Goal: Transaction & Acquisition: Purchase product/service

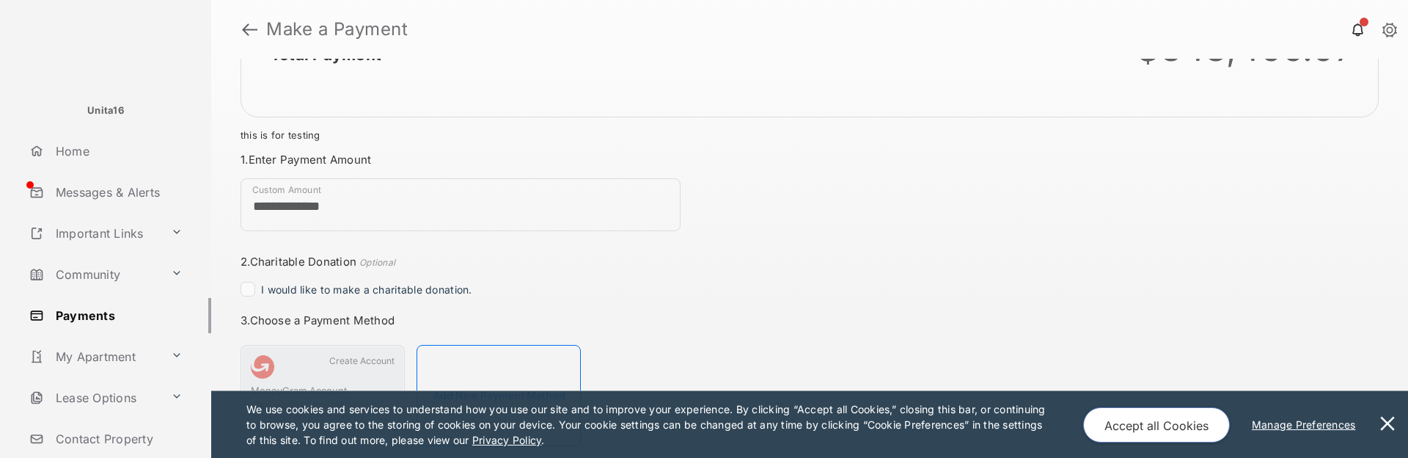
scroll to position [84, 0]
click at [324, 201] on input "**********" at bounding box center [461, 201] width 440 height 53
drag, startPoint x: 280, startPoint y: 198, endPoint x: 395, endPoint y: 201, distance: 115.2
click at [395, 201] on input "**********" at bounding box center [461, 201] width 440 height 53
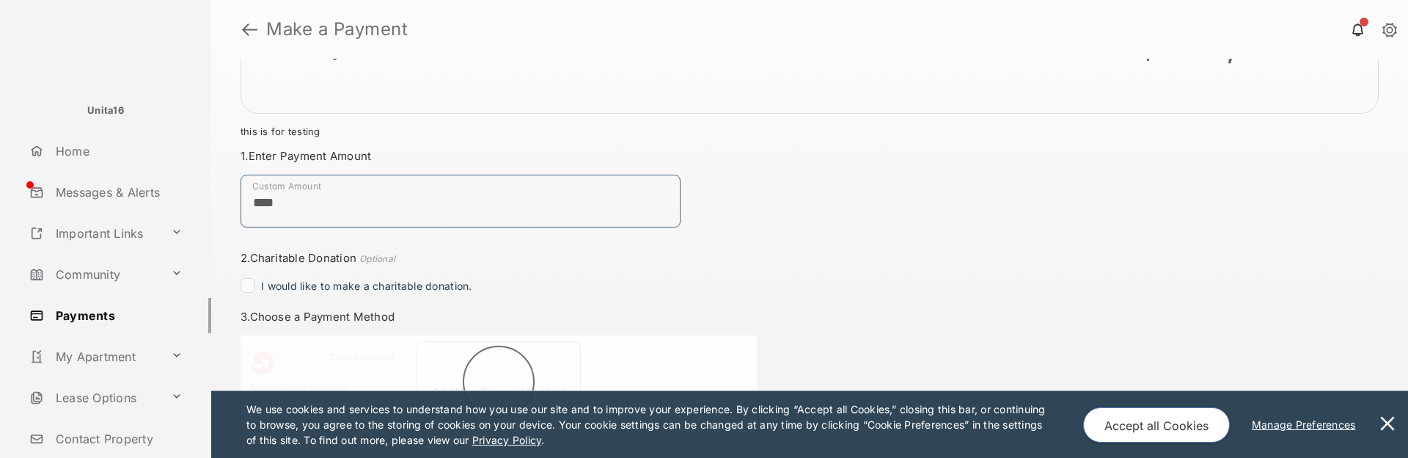
type input "****"
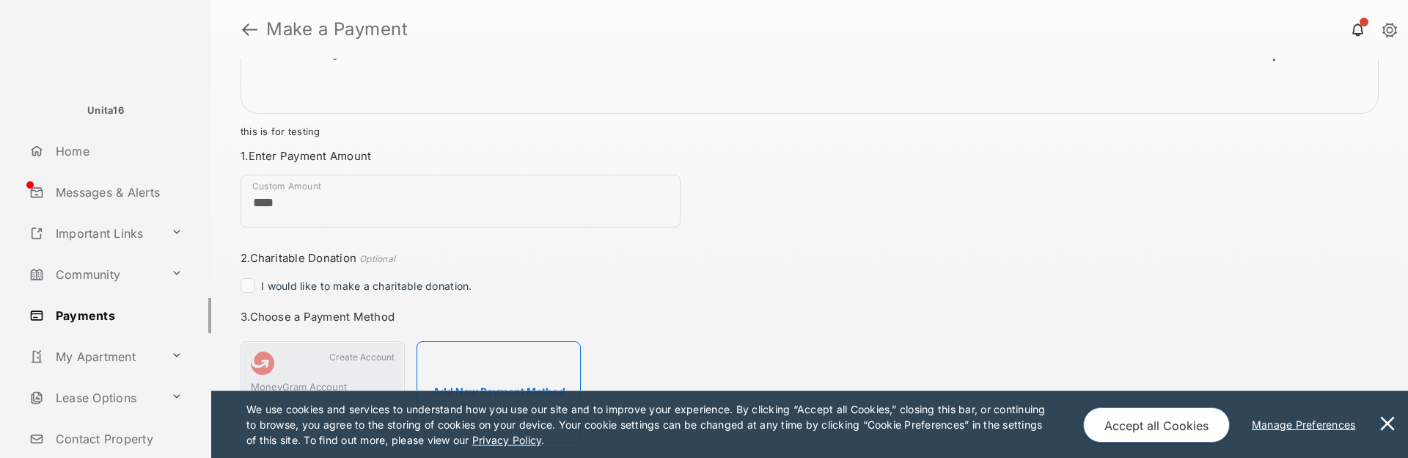
click at [798, 246] on div "Total Payment $1.00 this is for testing Payment Summary Payment Method - - Paym…" at bounding box center [809, 258] width 1197 height 399
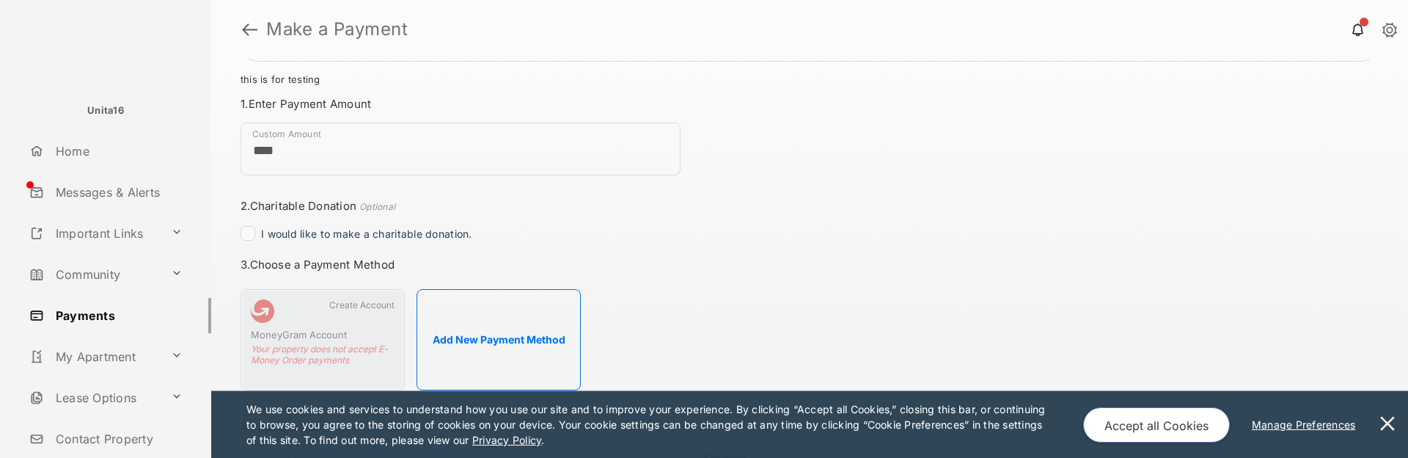
scroll to position [135, 0]
click at [485, 329] on button "Add New Payment Method" at bounding box center [498, 340] width 164 height 101
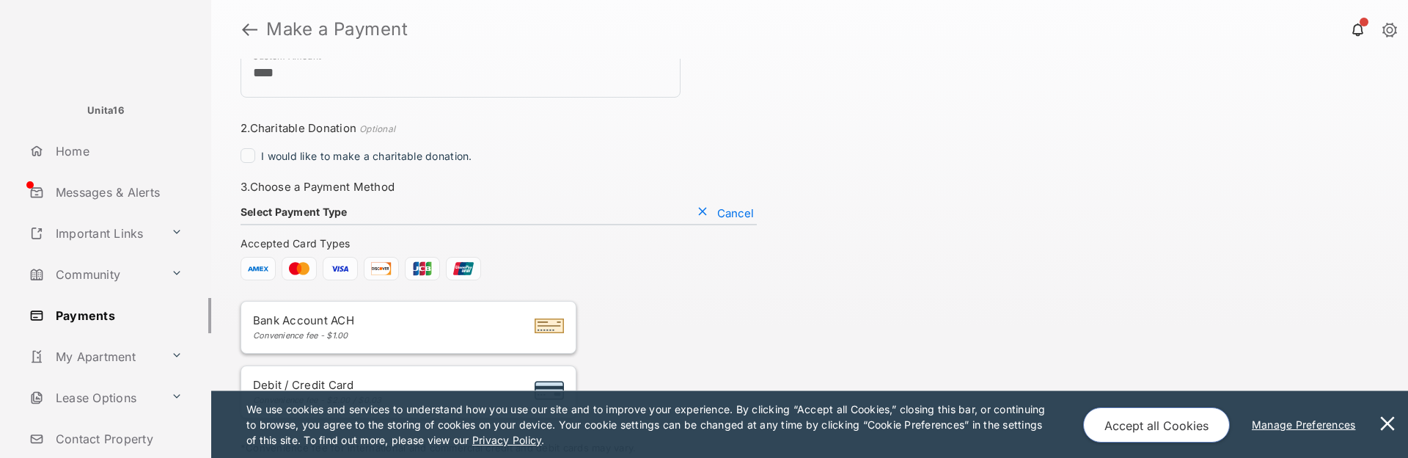
click at [428, 309] on li "Bank Account ACH Convenience fee - $1.00" at bounding box center [409, 327] width 336 height 53
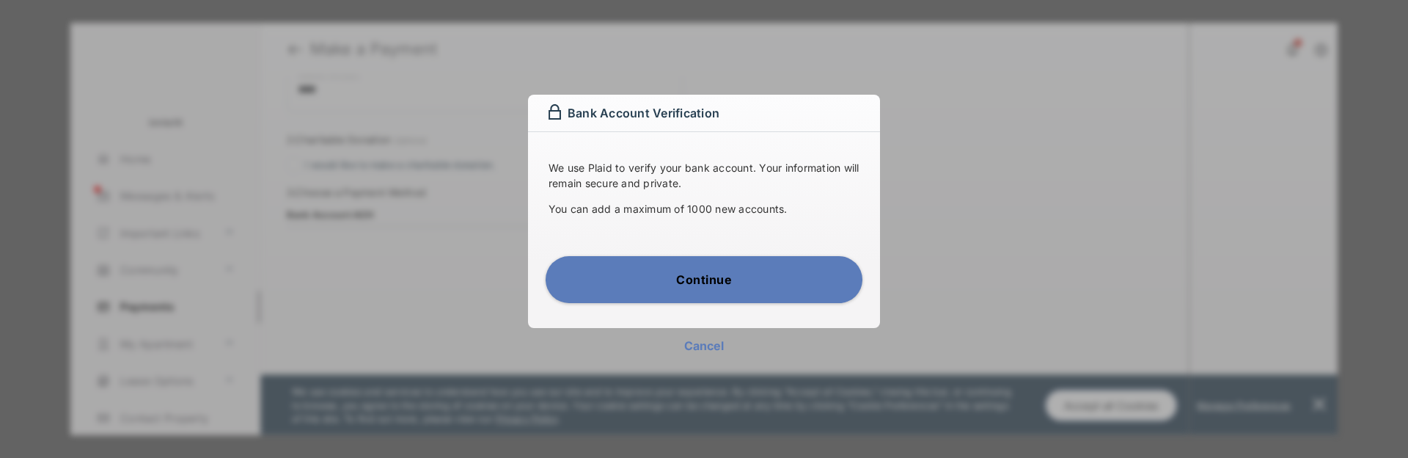
scroll to position [0, 0]
click at [709, 276] on button "Continue" at bounding box center [704, 279] width 317 height 47
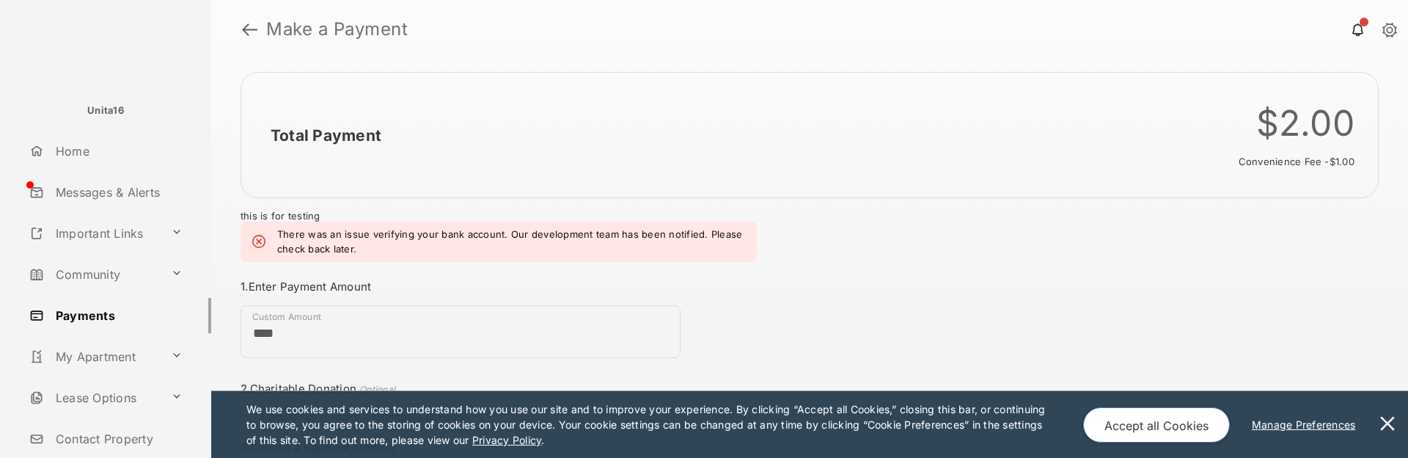
click at [118, 317] on link "Payments" at bounding box center [117, 315] width 188 height 35
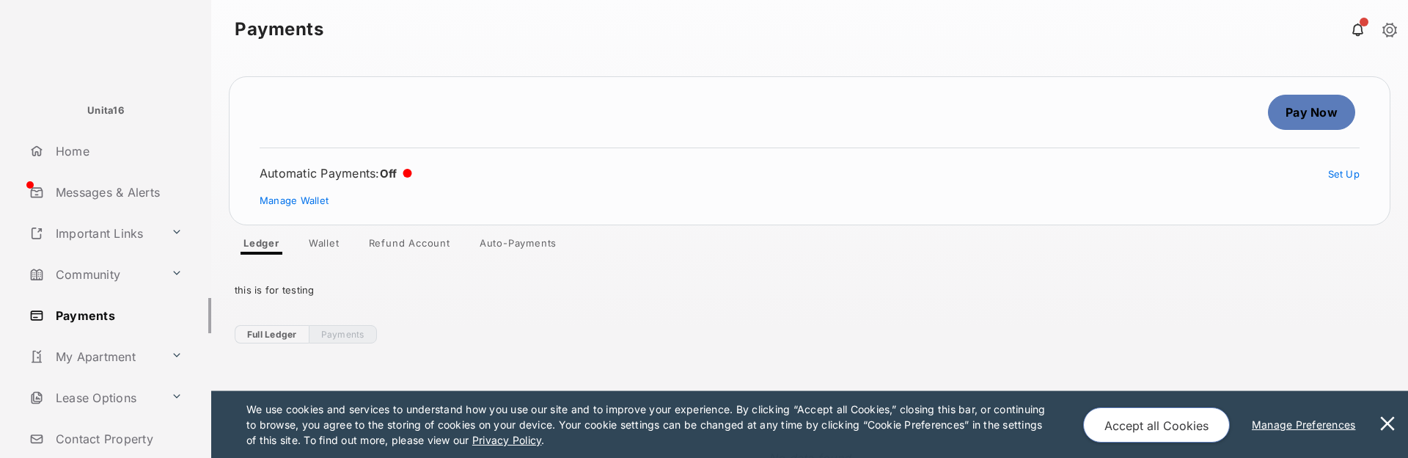
click at [333, 248] on link "Wallet" at bounding box center [324, 246] width 54 height 18
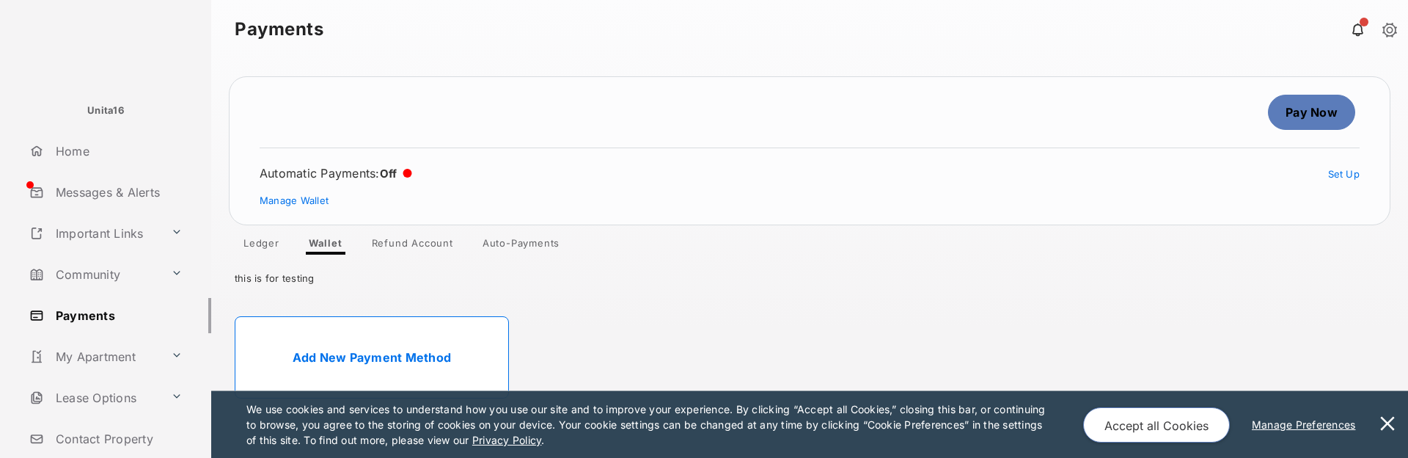
click at [1389, 431] on button at bounding box center [1387, 424] width 29 height 67
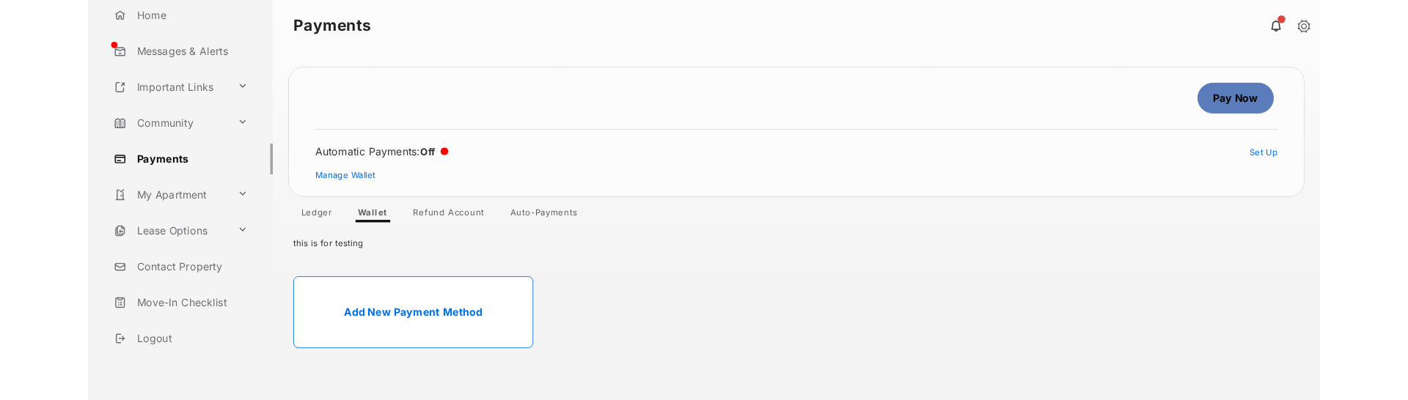
scroll to position [139, 0]
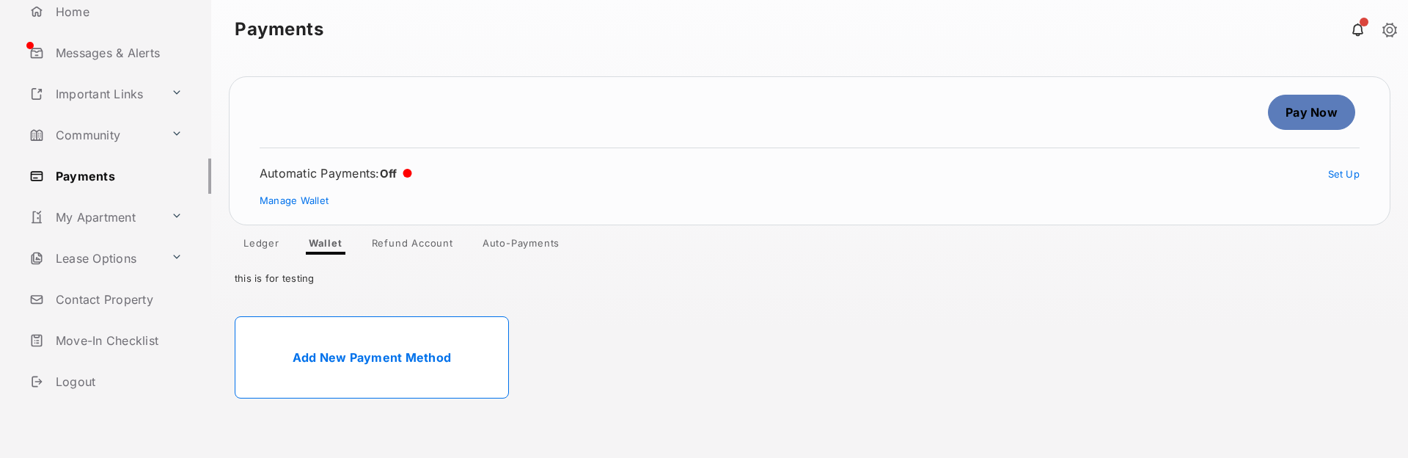
click at [110, 343] on link "Move-In Checklist" at bounding box center [117, 340] width 188 height 35
